Goal: Information Seeking & Learning: Learn about a topic

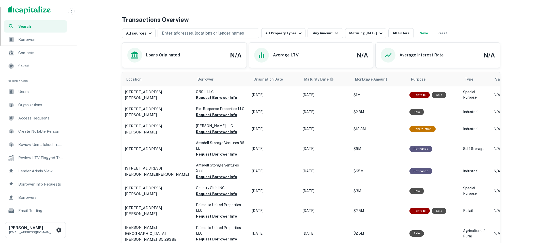
click at [34, 93] on span "Users" at bounding box center [41, 92] width 46 height 6
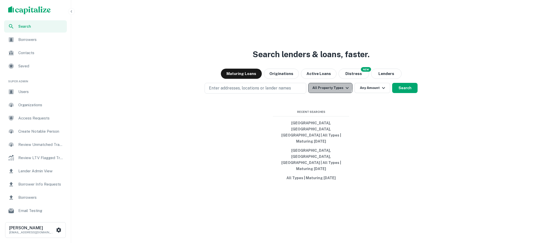
click at [331, 93] on button "All Property Types" at bounding box center [330, 88] width 44 height 10
click at [338, 93] on button "All Property Types" at bounding box center [330, 88] width 44 height 10
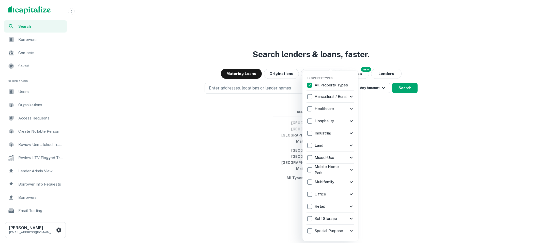
click at [386, 66] on div at bounding box center [275, 121] width 551 height 243
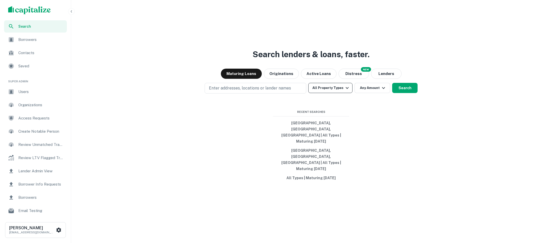
click at [331, 93] on button "All Property Types" at bounding box center [330, 88] width 44 height 10
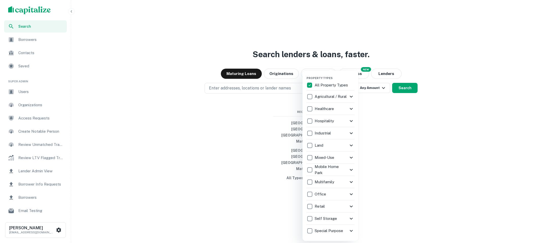
click at [342, 109] on div "Healthcare" at bounding box center [328, 109] width 42 height 9
click at [346, 111] on div "Healthcare" at bounding box center [328, 109] width 42 height 9
click at [351, 110] on icon at bounding box center [351, 109] width 6 height 6
click at [351, 109] on icon at bounding box center [351, 109] width 6 height 6
click at [351, 119] on icon at bounding box center [351, 121] width 6 height 6
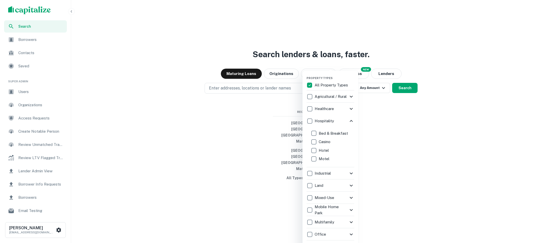
click at [350, 120] on icon at bounding box center [351, 121] width 6 height 6
click at [350, 133] on icon at bounding box center [351, 133] width 6 height 6
click at [350, 133] on icon at bounding box center [351, 133] width 3 height 2
click at [351, 145] on icon at bounding box center [351, 145] width 6 height 6
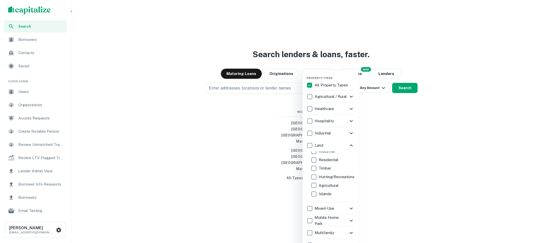
scroll to position [15, 0]
click at [349, 143] on icon at bounding box center [351, 145] width 6 height 6
click at [351, 157] on icon at bounding box center [351, 158] width 6 height 6
click at [350, 157] on icon at bounding box center [351, 158] width 6 height 6
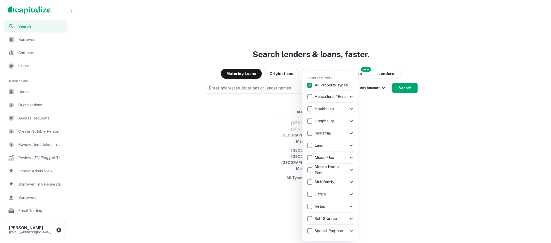
click at [350, 200] on div "Retail" at bounding box center [331, 206] width 48 height 12
click at [350, 206] on icon at bounding box center [351, 206] width 3 height 2
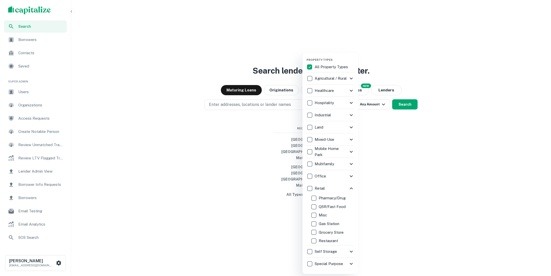
scroll to position [60, 0]
click at [275, 119] on div at bounding box center [275, 138] width 551 height 276
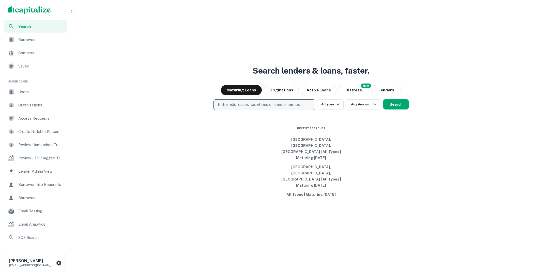
click at [288, 108] on p "Enter addresses, locations or lender names" at bounding box center [259, 104] width 82 height 6
type input "*******"
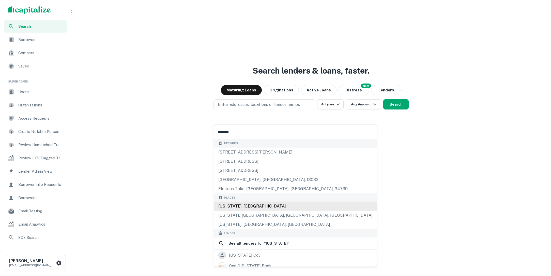
click at [253, 207] on div "Florida, USA" at bounding box center [295, 205] width 162 height 9
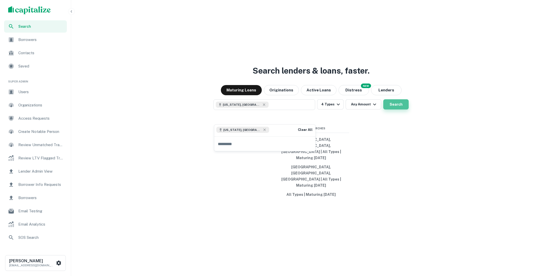
click at [396, 109] on button "Search" at bounding box center [395, 104] width 25 height 10
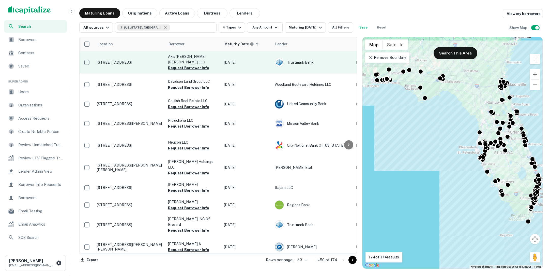
click at [140, 60] on p "90270 Overseas Hwy Tavernier, FL 33070" at bounding box center [130, 62] width 66 height 5
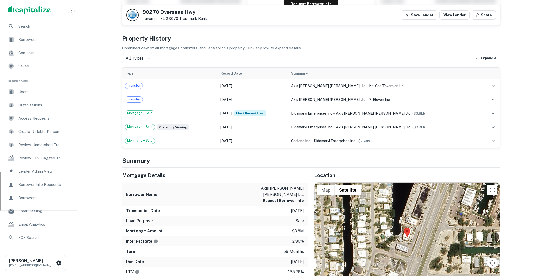
scroll to position [184, 0]
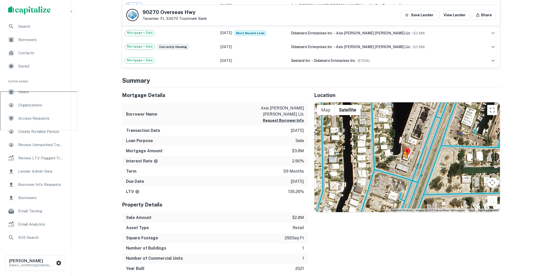
drag, startPoint x: 492, startPoint y: 201, endPoint x: 404, endPoint y: 162, distance: 96.4
click at [404, 162] on div "To activate drag with keyboard, press Alt + Enter. Once in keyboard drag state,…" at bounding box center [408, 157] width 186 height 110
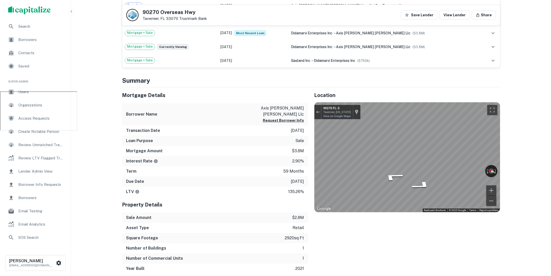
click at [293, 148] on div "Mortgage Details Borrower Name axis hutton tavernier llc Request Borrower Info …" at bounding box center [308, 180] width 384 height 186
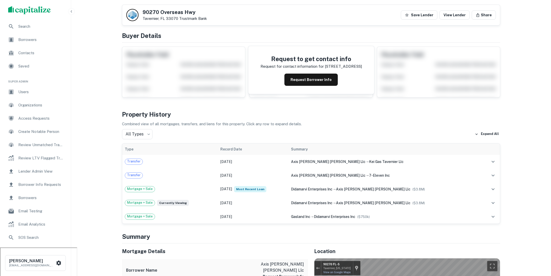
scroll to position [0, 0]
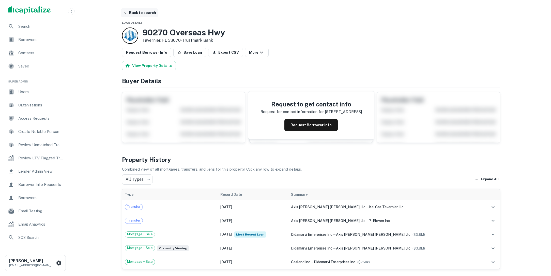
click at [140, 14] on button "Back to search" at bounding box center [139, 12] width 37 height 9
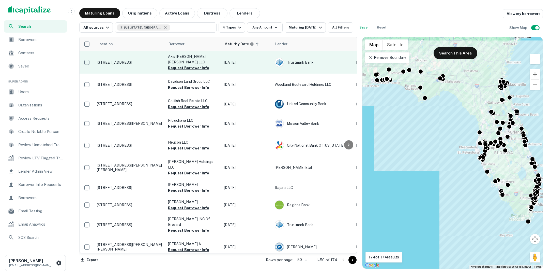
click at [260, 59] on p "[DATE]" at bounding box center [247, 62] width 46 height 6
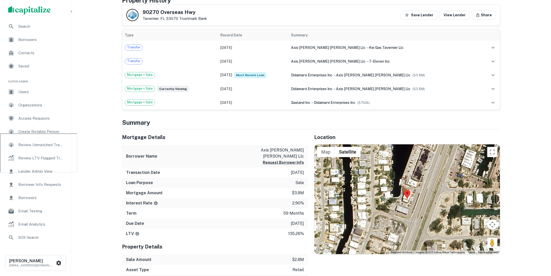
scroll to position [154, 0]
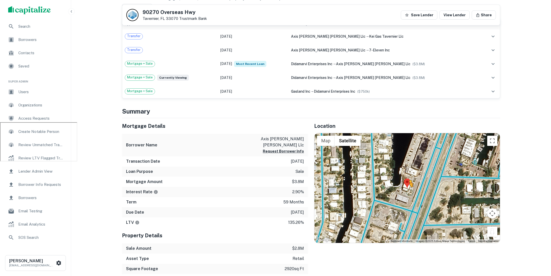
drag, startPoint x: 494, startPoint y: 234, endPoint x: 410, endPoint y: 191, distance: 94.3
click at [410, 191] on div "To activate drag with keyboard, press Alt + Enter. Once in keyboard drag state,…" at bounding box center [408, 188] width 186 height 110
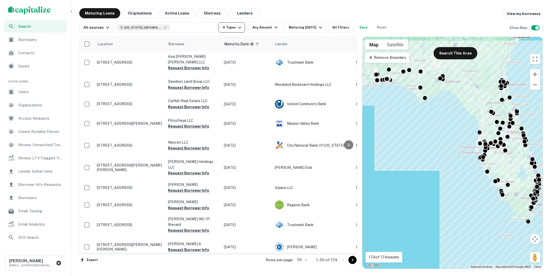
click at [239, 26] on icon "button" at bounding box center [240, 27] width 6 height 6
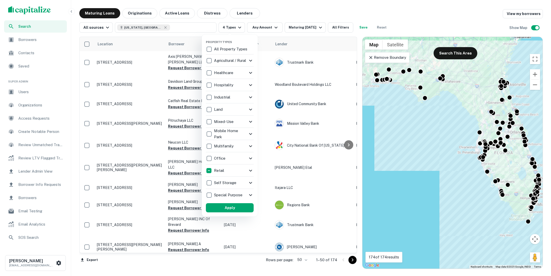
click at [248, 167] on icon at bounding box center [251, 170] width 6 height 6
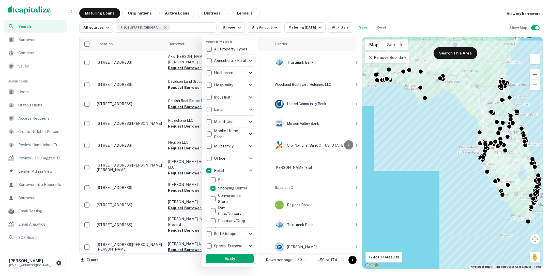
scroll to position [49, 0]
click at [219, 243] on button "Apply" at bounding box center [230, 258] width 48 height 9
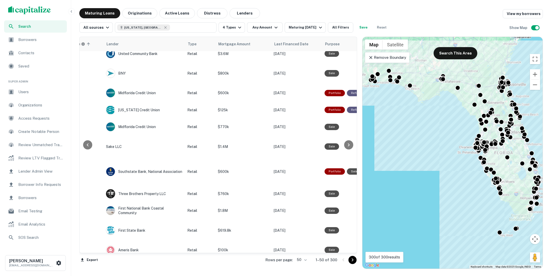
scroll to position [357, 169]
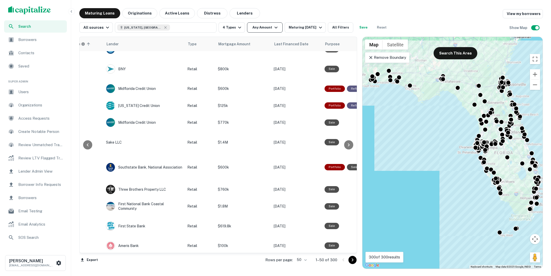
click at [254, 27] on button "Any Amount" at bounding box center [265, 27] width 36 height 10
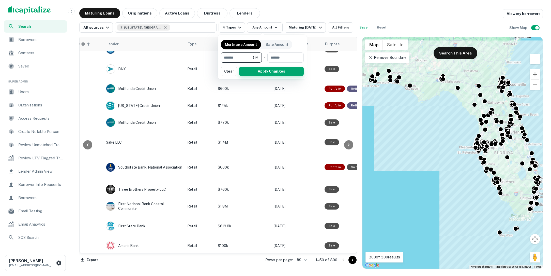
type input "*******"
click at [252, 73] on button "Apply Changes" at bounding box center [271, 71] width 65 height 9
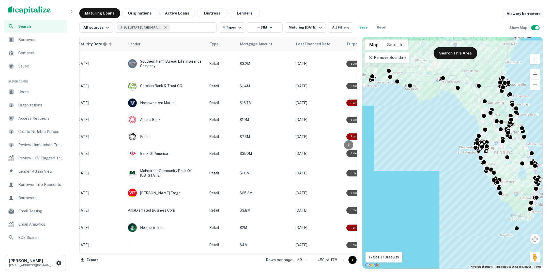
scroll to position [357, 0]
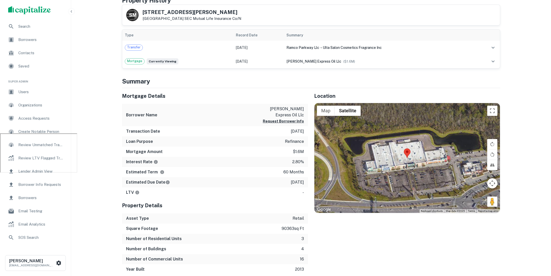
scroll to position [141, 0]
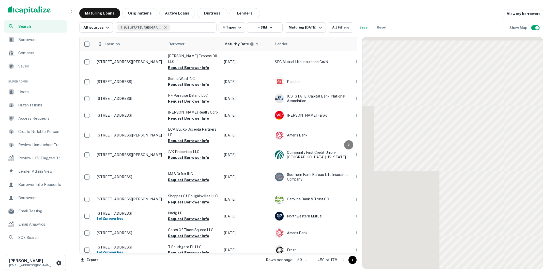
scroll to position [357, 0]
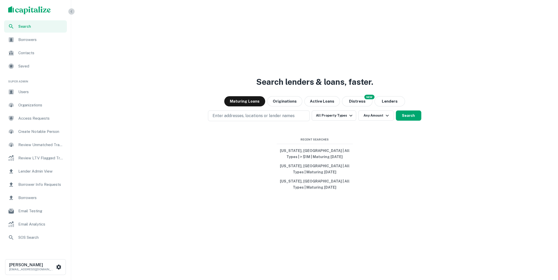
click at [72, 13] on icon "button" at bounding box center [71, 11] width 4 height 4
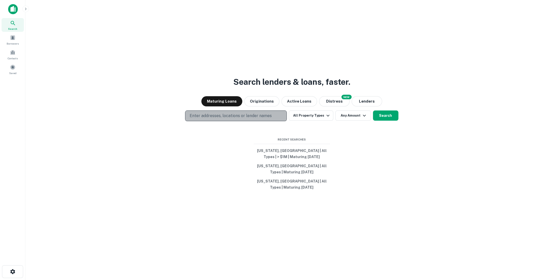
click at [279, 116] on button "Enter addresses, locations or lender names" at bounding box center [236, 115] width 102 height 11
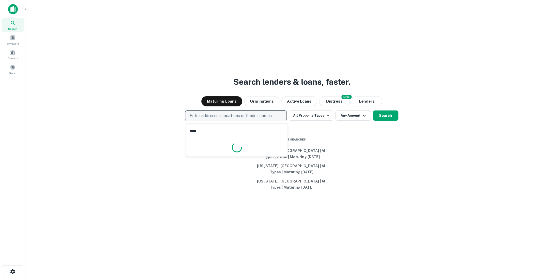
type input "*****"
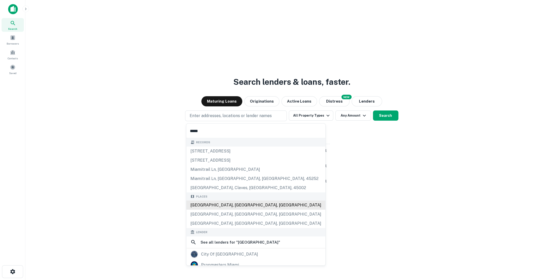
click at [254, 202] on div "[GEOGRAPHIC_DATA], [GEOGRAPHIC_DATA], [GEOGRAPHIC_DATA]" at bounding box center [255, 204] width 139 height 9
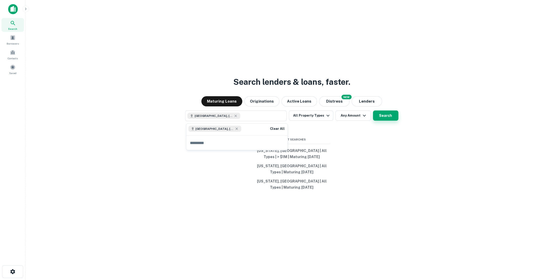
click at [388, 116] on button "Search" at bounding box center [385, 115] width 25 height 10
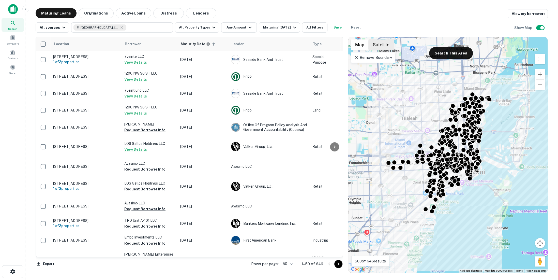
click at [384, 42] on button "Satellite" at bounding box center [381, 44] width 25 height 10
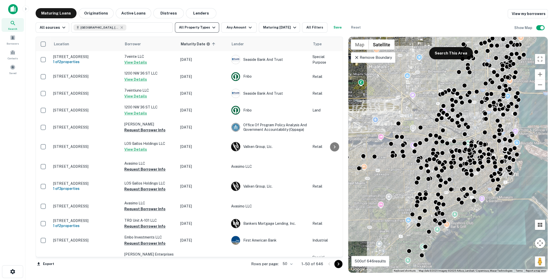
click at [212, 27] on icon "button" at bounding box center [213, 28] width 3 height 2
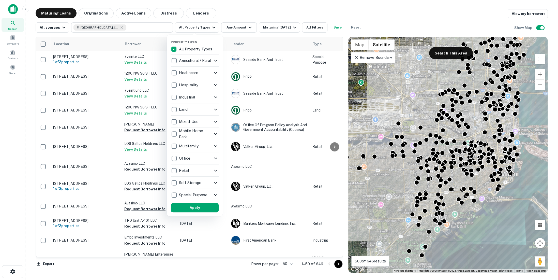
click at [214, 169] on icon at bounding box center [216, 170] width 6 height 6
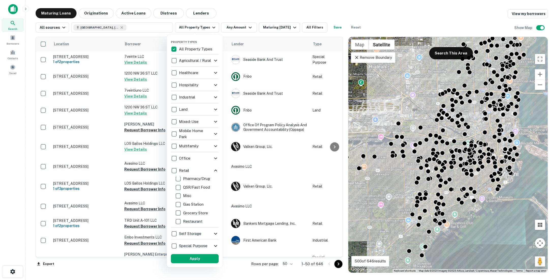
scroll to position [65, 0]
click at [293, 13] on div at bounding box center [279, 140] width 558 height 280
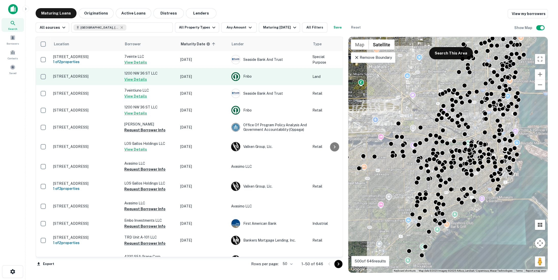
click at [102, 77] on p "[STREET_ADDRESS]" at bounding box center [86, 76] width 66 height 5
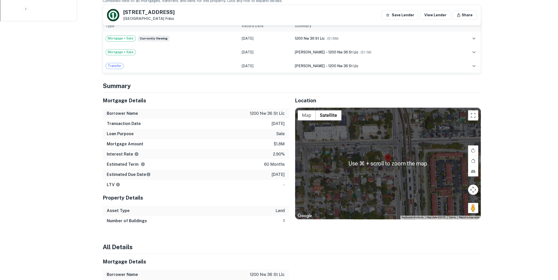
scroll to position [310, 0]
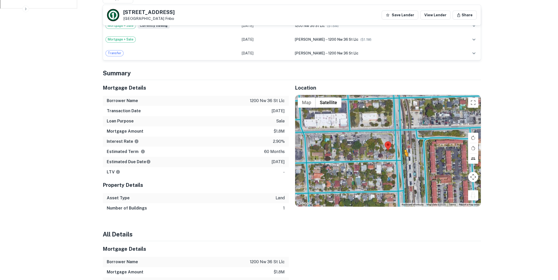
drag, startPoint x: 475, startPoint y: 190, endPoint x: 398, endPoint y: 152, distance: 86.3
click at [398, 152] on div "To activate drag with keyboard, press Alt + Enter. Once in keyboard drag state,…" at bounding box center [388, 150] width 186 height 111
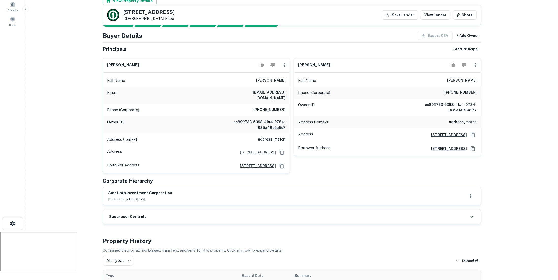
scroll to position [0, 0]
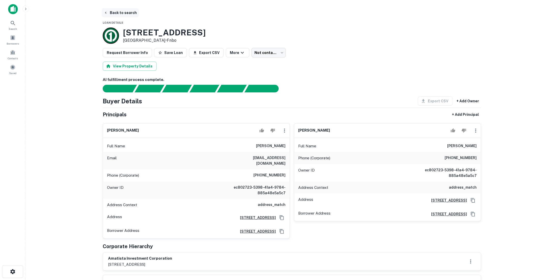
click at [126, 13] on button "Back to search" at bounding box center [120, 12] width 37 height 9
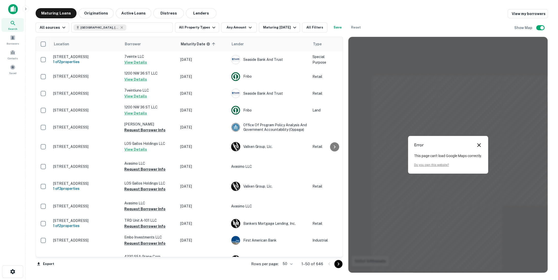
click at [479, 143] on button "Close dialog" at bounding box center [479, 145] width 6 height 6
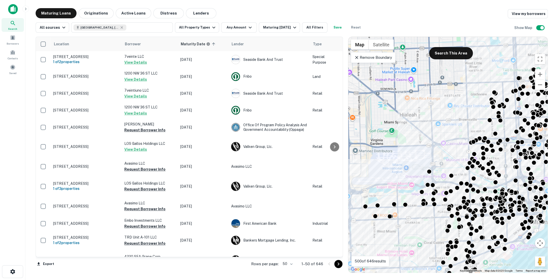
click at [357, 58] on icon at bounding box center [356, 57] width 5 height 5
